Goal: Task Accomplishment & Management: Use online tool/utility

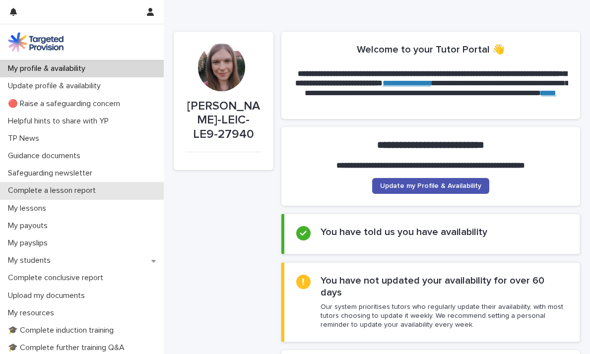
click at [56, 193] on p "Complete a lesson report" at bounding box center [54, 190] width 100 height 9
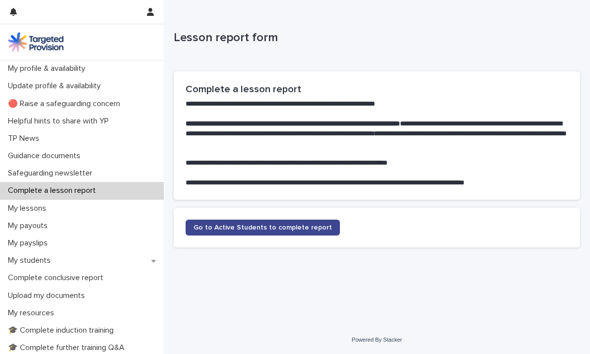
click at [274, 226] on span "Go to Active Students to complete report" at bounding box center [263, 227] width 138 height 7
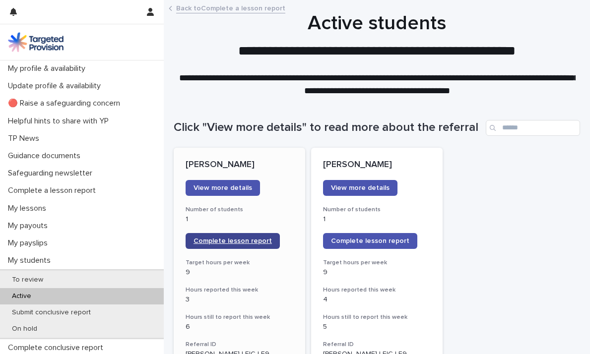
click at [223, 241] on span "Complete lesson report" at bounding box center [233, 241] width 78 height 7
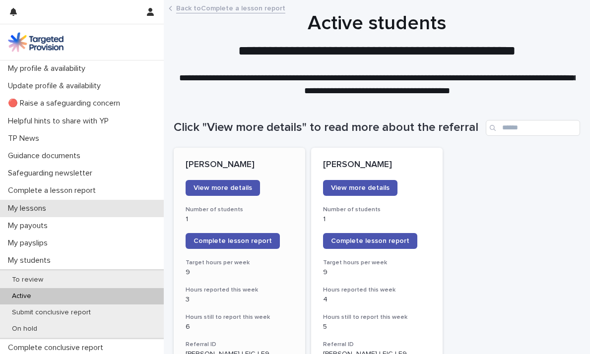
click at [31, 206] on p "My lessons" at bounding box center [29, 208] width 50 height 9
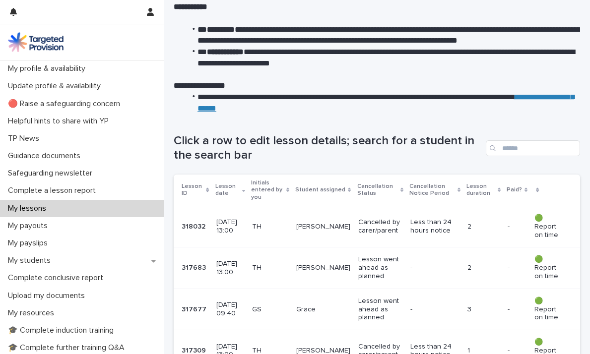
scroll to position [84, 0]
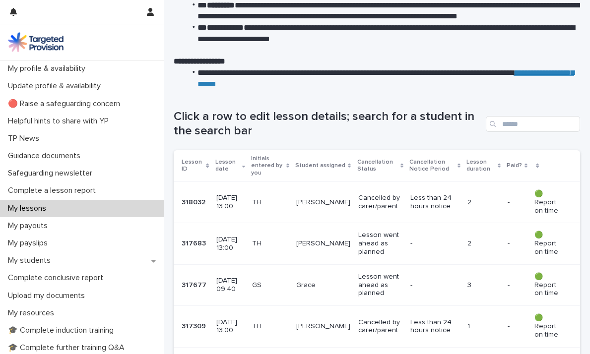
click at [245, 284] on p "[DATE] 09:40" at bounding box center [230, 285] width 28 height 17
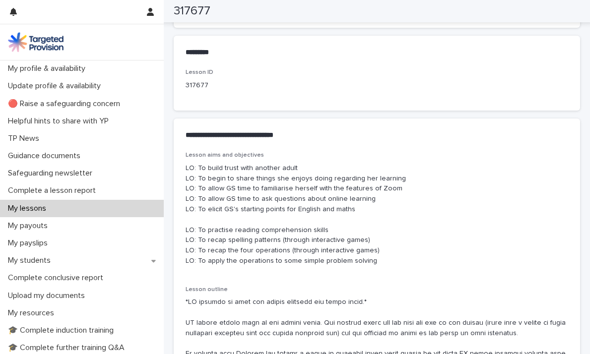
scroll to position [500, 0]
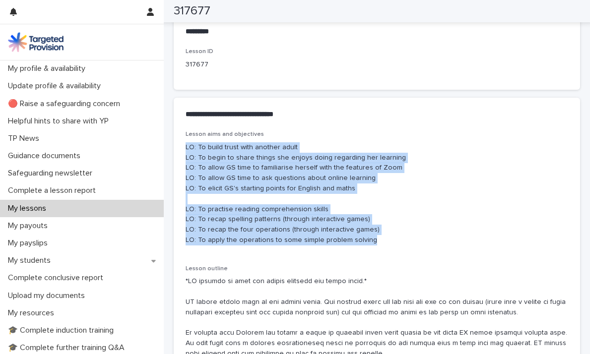
drag, startPoint x: 387, startPoint y: 248, endPoint x: 166, endPoint y: 144, distance: 243.6
copy p "LO: To build trust with another adult LO: To begin to share things she enjoys d…"
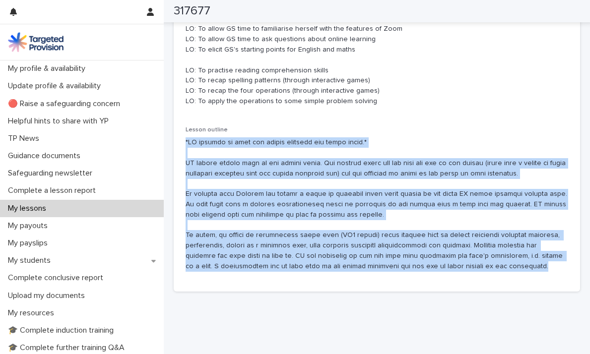
scroll to position [642, 0]
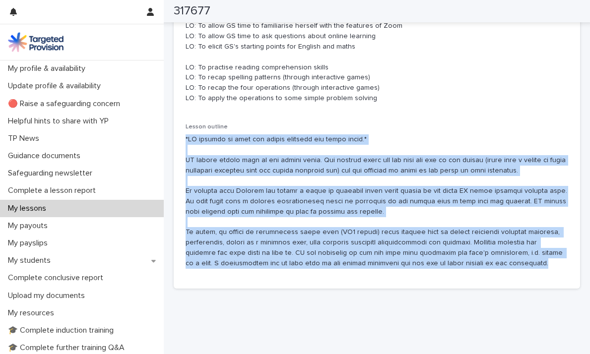
drag, startPoint x: 186, startPoint y: 206, endPoint x: 539, endPoint y: 272, distance: 358.9
click at [539, 272] on div "Lesson outline" at bounding box center [377, 200] width 383 height 153
copy p "*GS decided to have her camera switched off again [DATE].* GS worked really wel…"
